Goal: Communication & Community: Participate in discussion

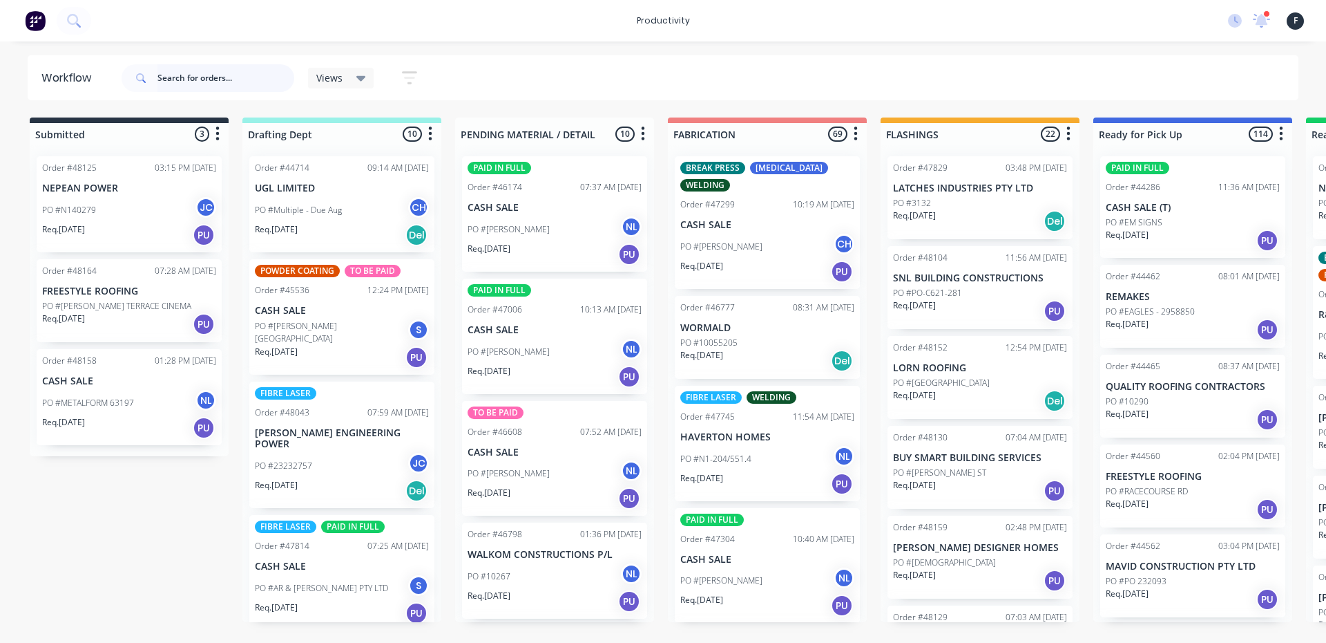
click at [200, 80] on input "text" at bounding box center [226, 78] width 137 height 28
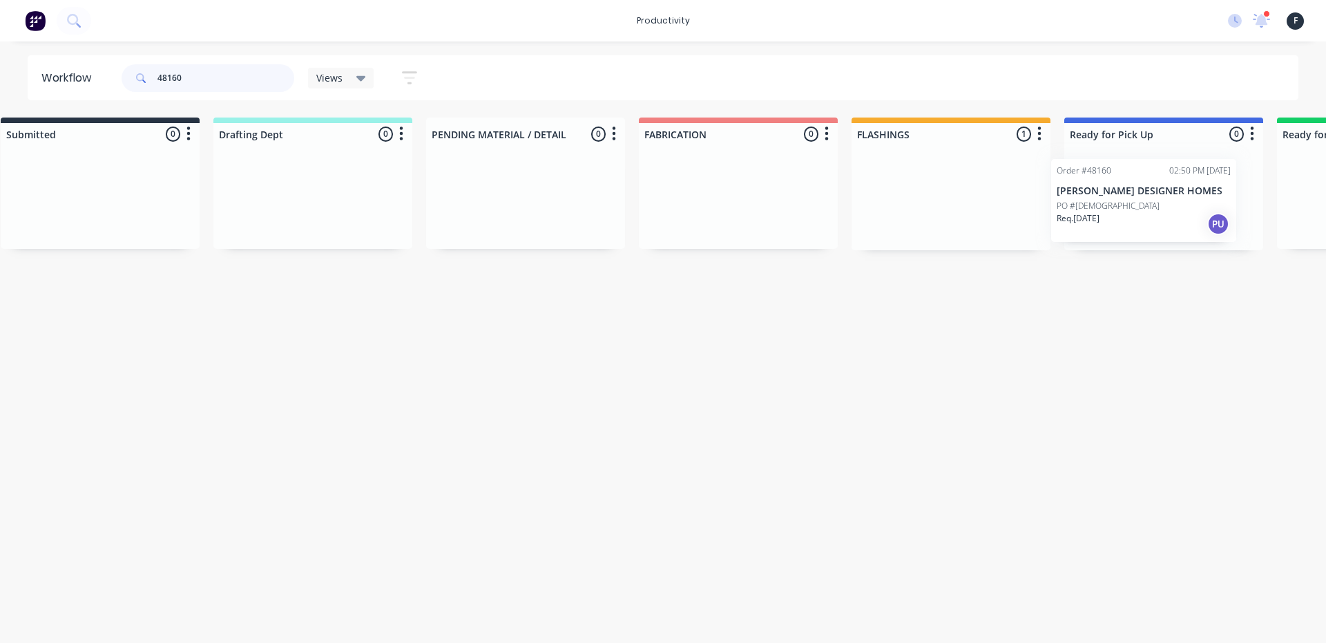
scroll to position [0, 114]
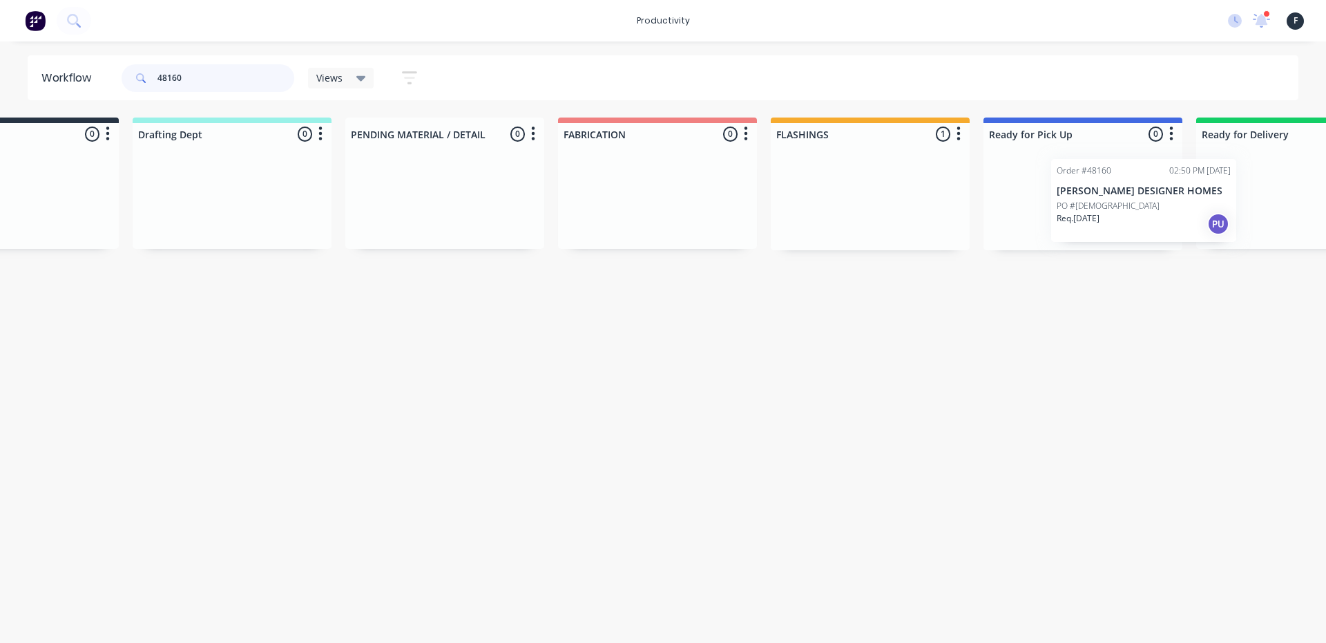
drag, startPoint x: 951, startPoint y: 203, endPoint x: 1091, endPoint y: 207, distance: 140.3
click at [1096, 207] on div "Submitted 0 Sort By Created date Required date Order number Customer name Most …" at bounding box center [1030, 183] width 2304 height 133
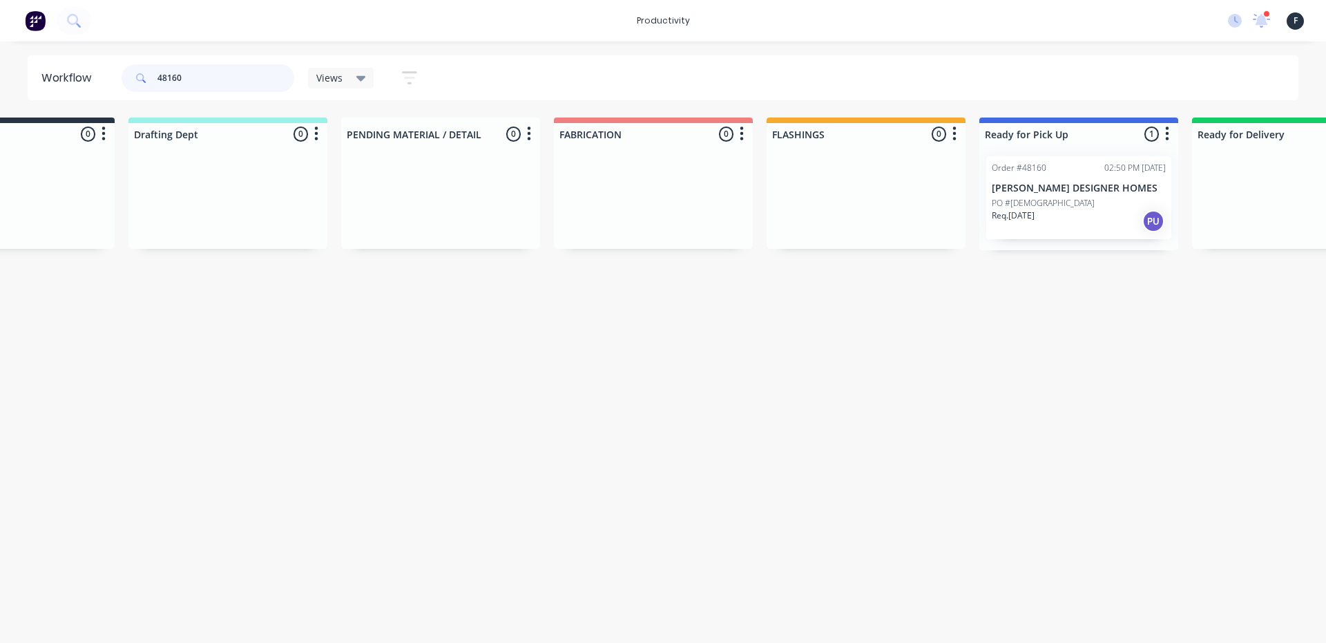
type input "48160"
click at [1082, 207] on div "PO #[DEMOGRAPHIC_DATA]" at bounding box center [1079, 203] width 174 height 12
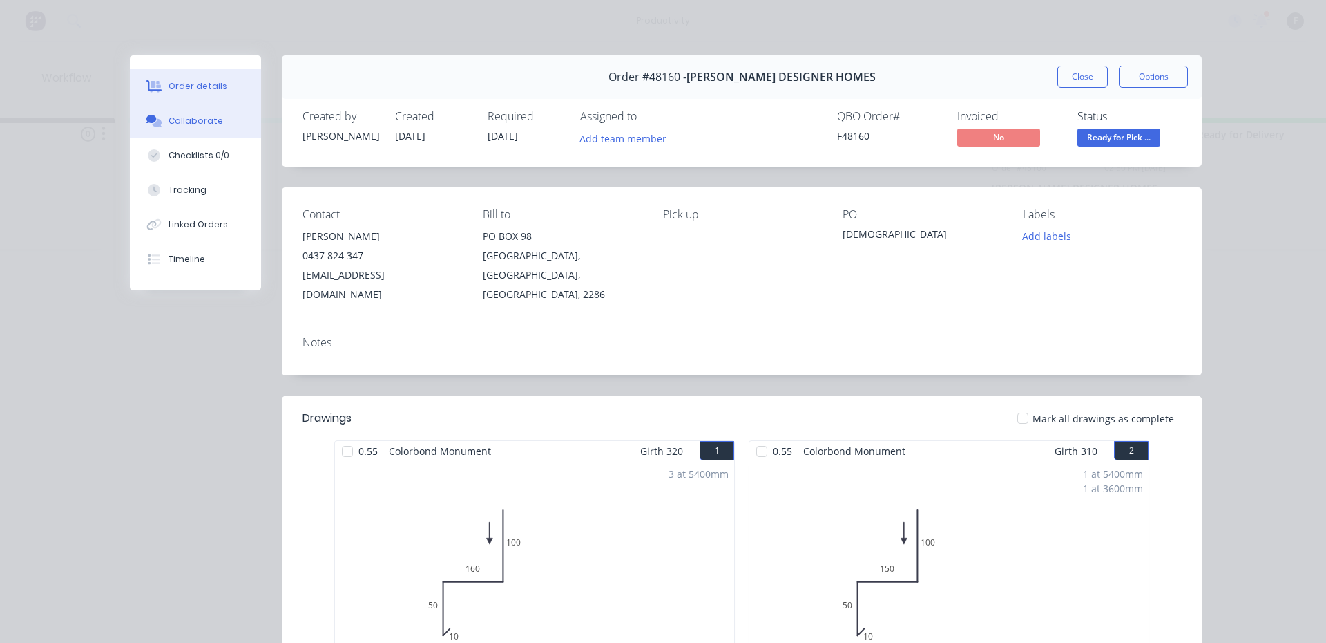
click at [207, 115] on div "Collaborate" at bounding box center [196, 121] width 55 height 12
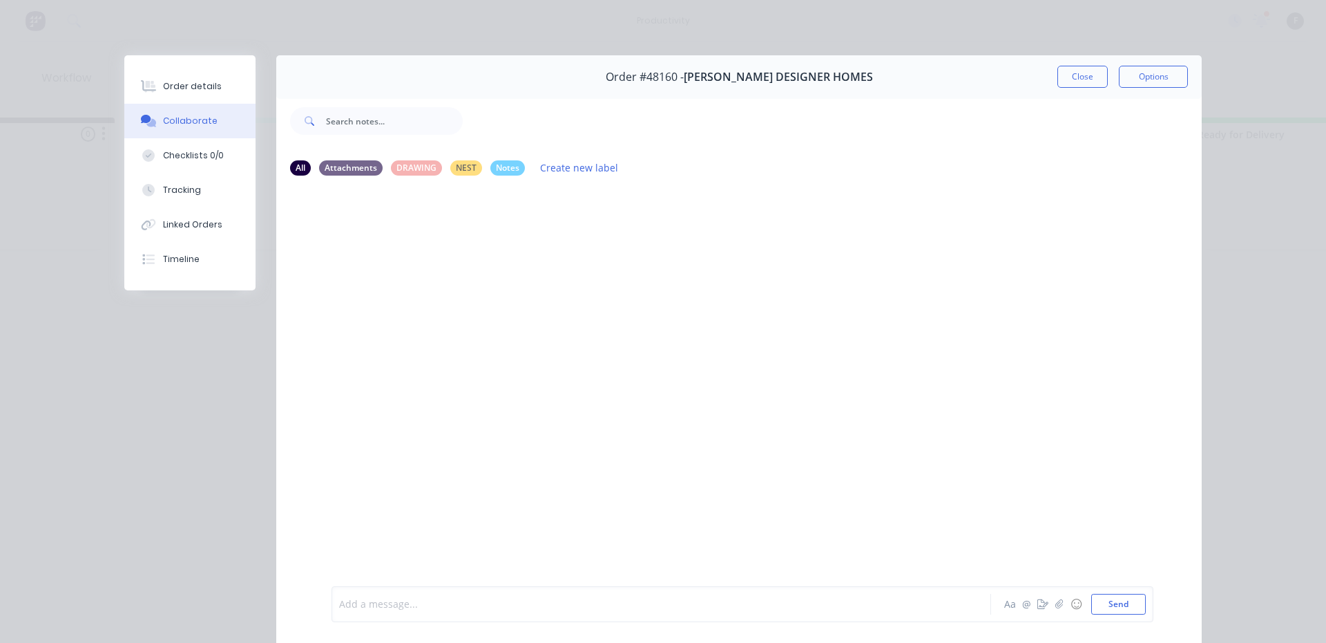
click at [654, 603] on div at bounding box center [642, 604] width 605 height 15
click at [1081, 75] on button "Close" at bounding box center [1083, 77] width 50 height 22
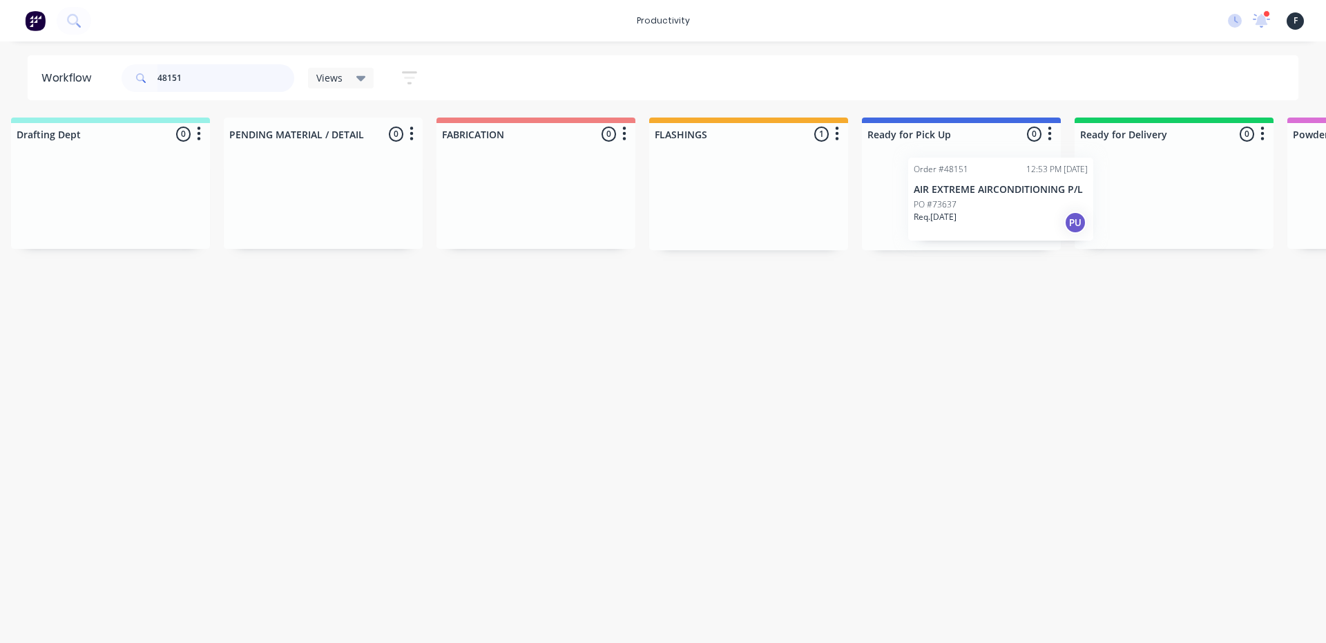
scroll to position [0, 246]
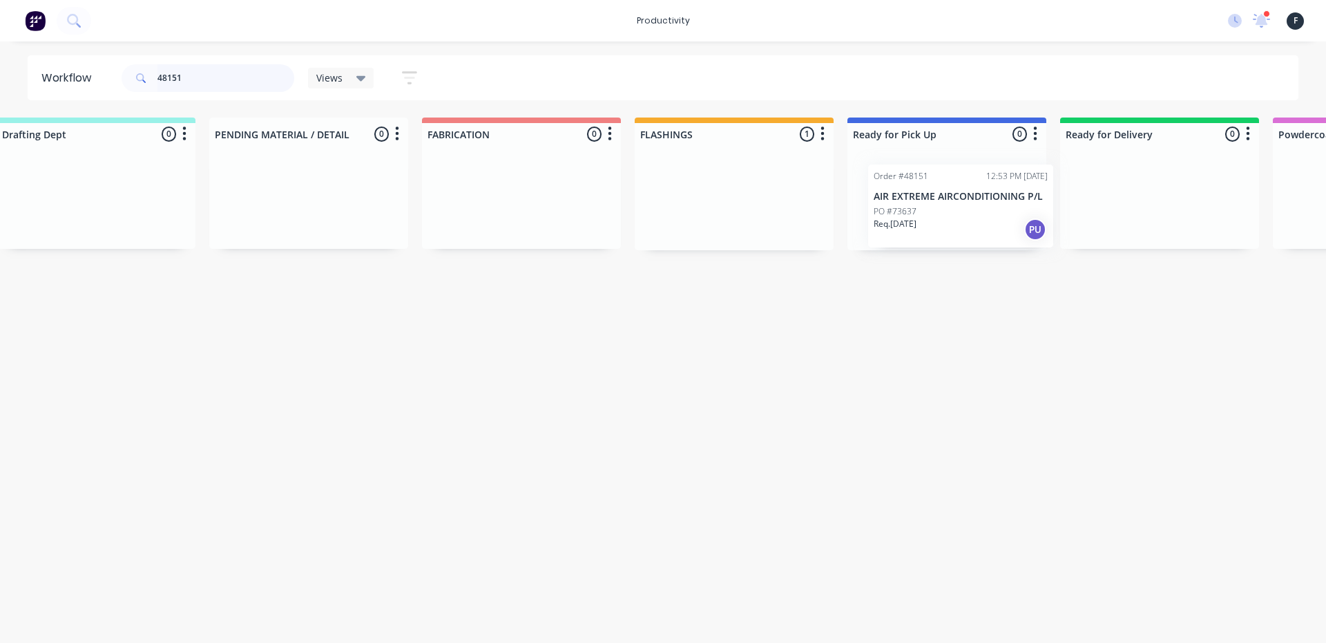
drag, startPoint x: 948, startPoint y: 222, endPoint x: 917, endPoint y: 227, distance: 30.8
click at [917, 227] on div "Submitted 0 Sort By Created date Required date Order number Customer name Most …" at bounding box center [896, 183] width 2304 height 133
type input "48151"
click at [917, 227] on div "Req. [DATE] PU" at bounding box center [947, 220] width 174 height 23
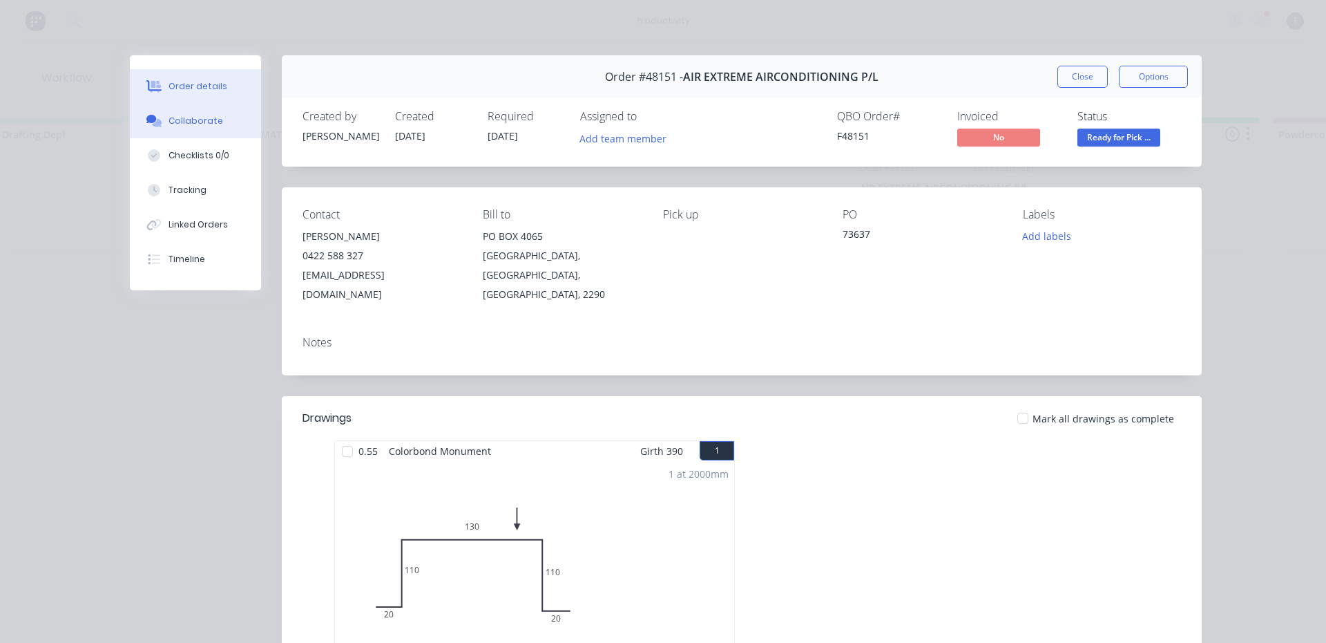
click at [173, 131] on button "Collaborate" at bounding box center [195, 121] width 131 height 35
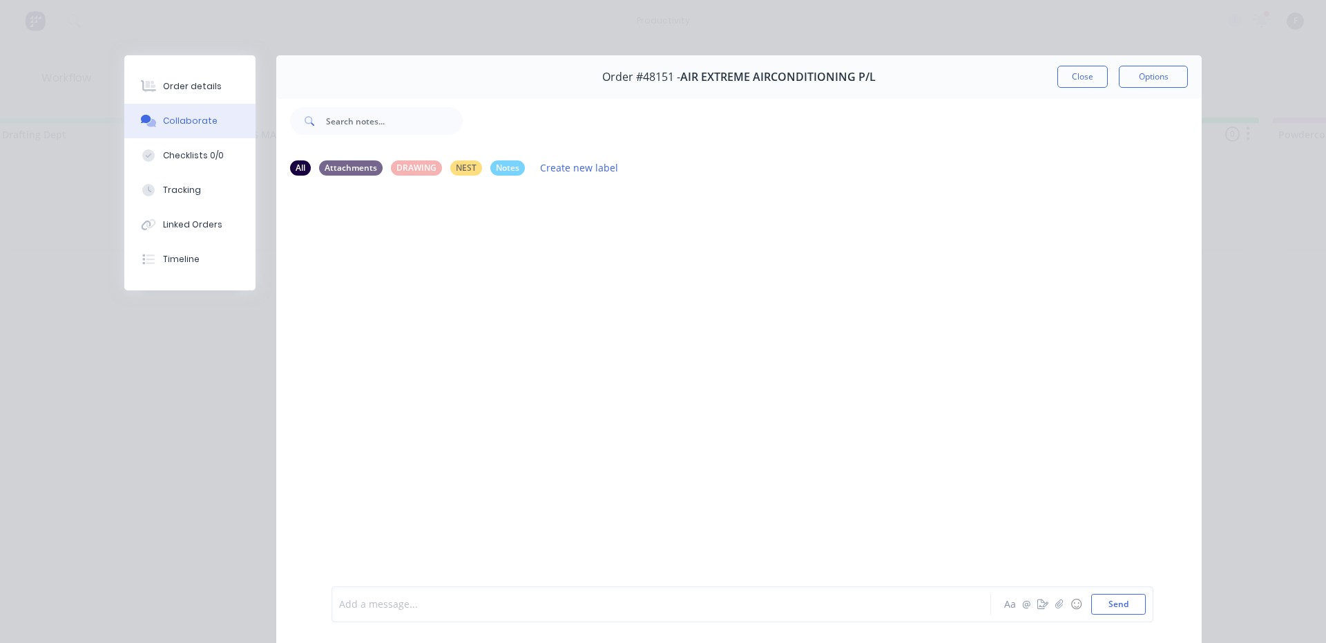
click at [508, 606] on div at bounding box center [642, 604] width 605 height 15
click at [1081, 75] on button "Close" at bounding box center [1083, 77] width 50 height 22
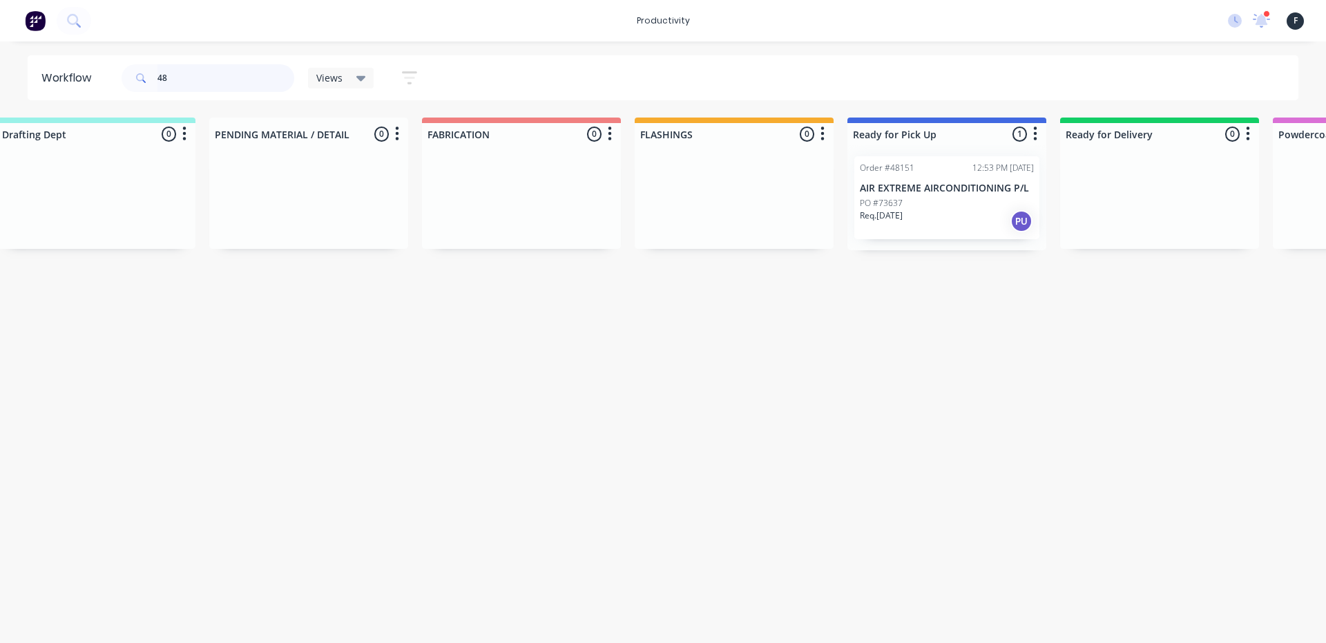
type input "4"
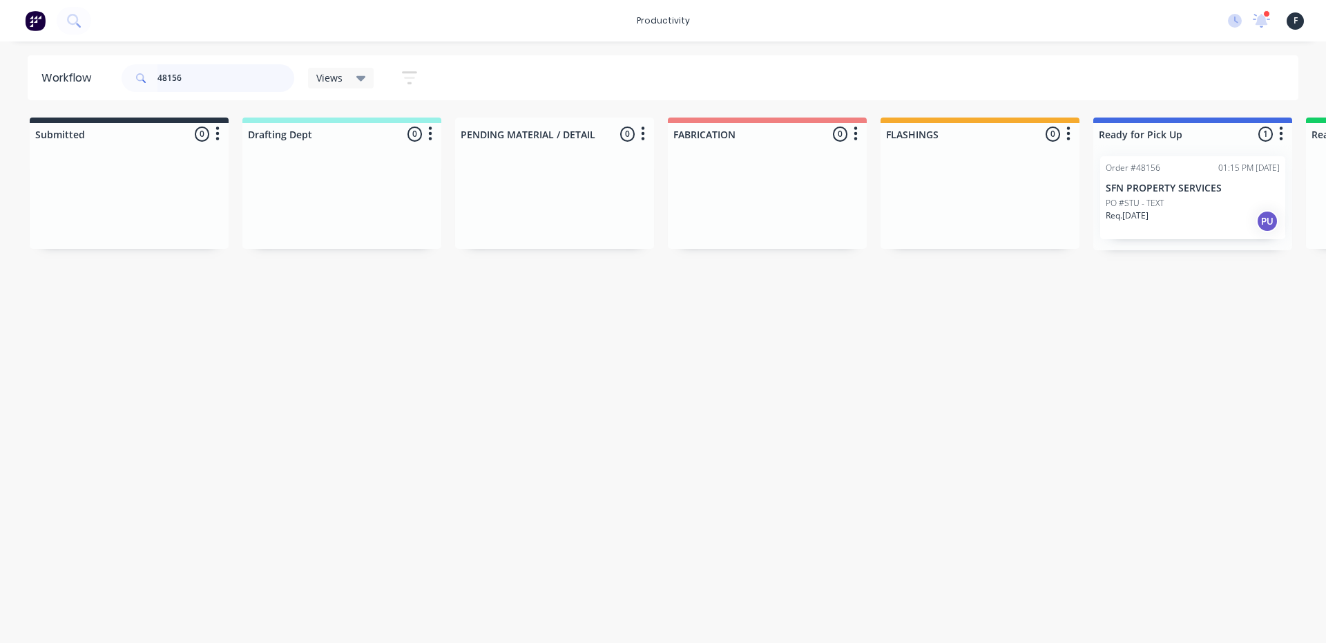
type input "48156"
click at [1146, 227] on div "Req. [DATE] PU" at bounding box center [1193, 220] width 174 height 23
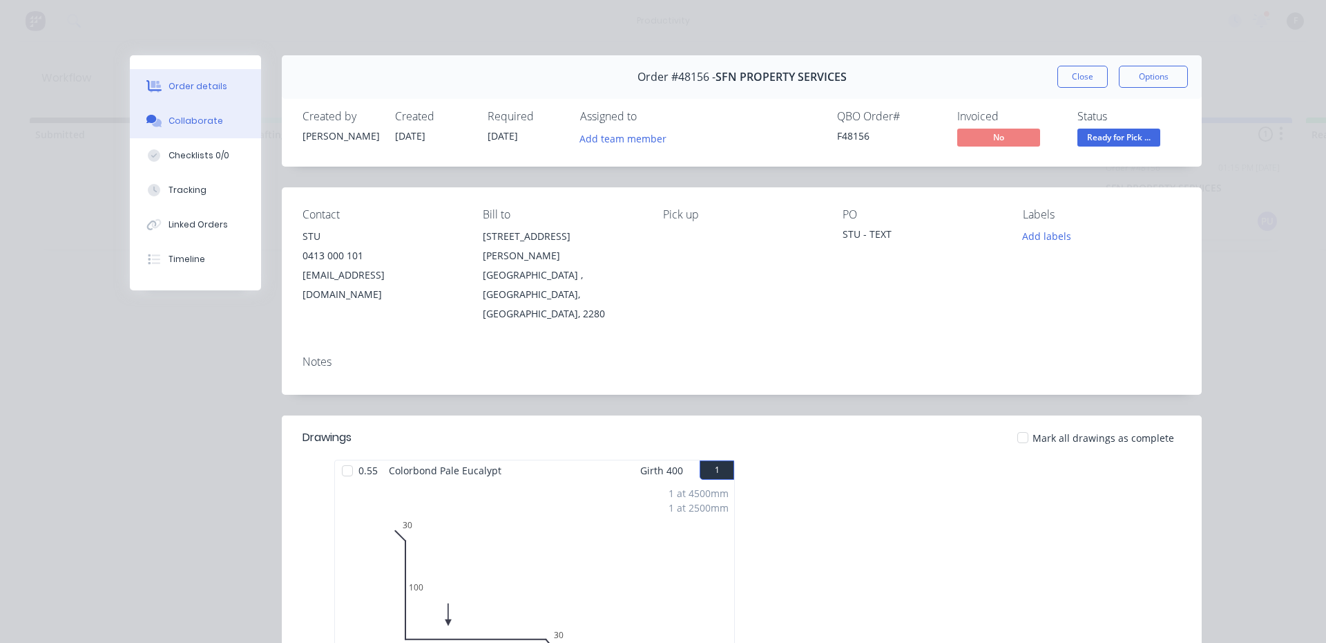
click at [198, 121] on div "Collaborate" at bounding box center [196, 121] width 55 height 12
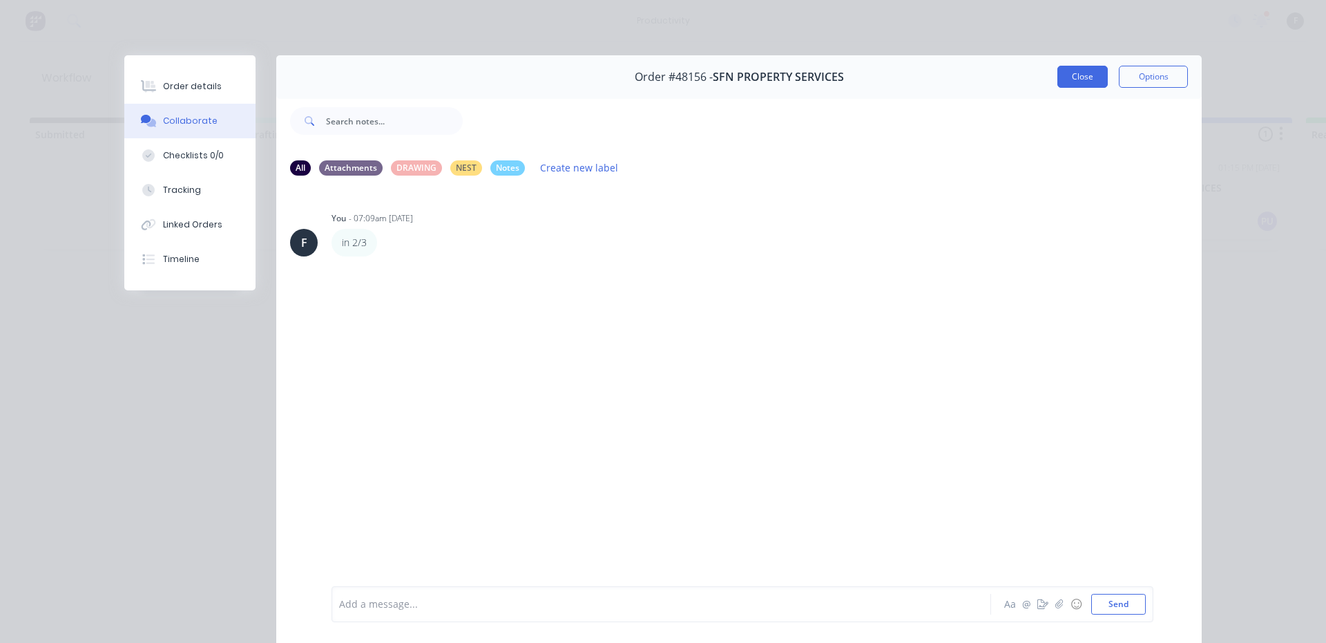
click at [1067, 84] on button "Close" at bounding box center [1083, 77] width 50 height 22
